Goal: Information Seeking & Learning: Learn about a topic

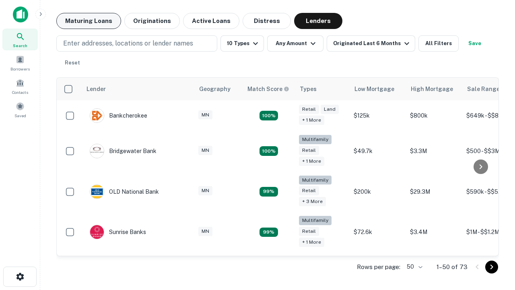
click at [89, 21] on button "Maturing Loans" at bounding box center [88, 21] width 65 height 16
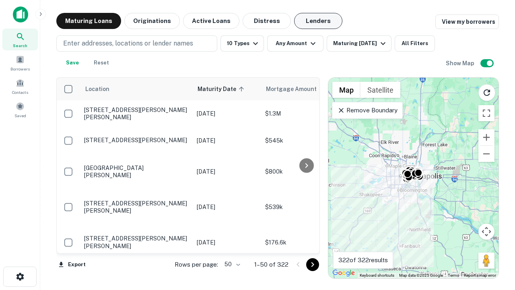
click at [319, 21] on button "Lenders" at bounding box center [318, 21] width 48 height 16
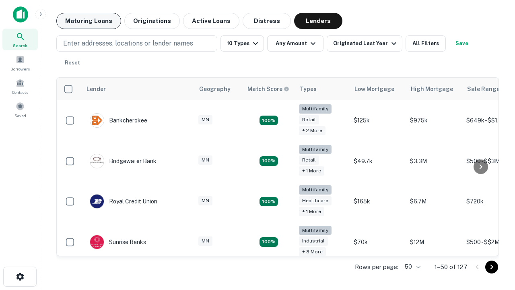
click at [89, 21] on button "Maturing Loans" at bounding box center [88, 21] width 65 height 16
